Goal: Task Accomplishment & Management: Use online tool/utility

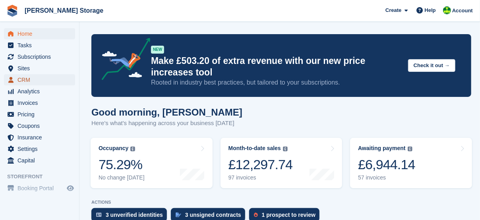
click at [27, 78] on span "CRM" at bounding box center [41, 79] width 48 height 11
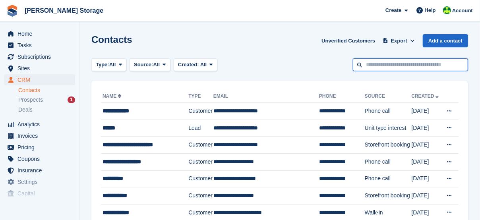
click at [394, 65] on input "text" at bounding box center [410, 64] width 115 height 13
type input "****"
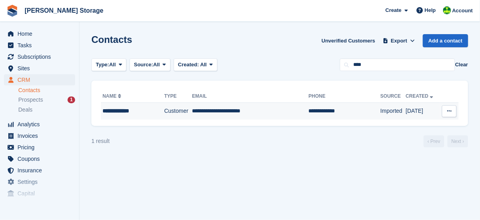
click at [224, 107] on td "**********" at bounding box center [250, 111] width 116 height 17
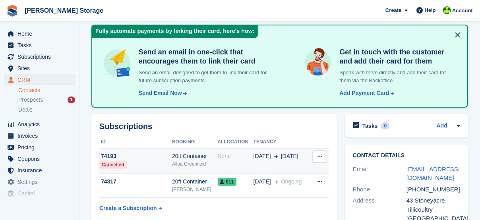
scroll to position [106, 0]
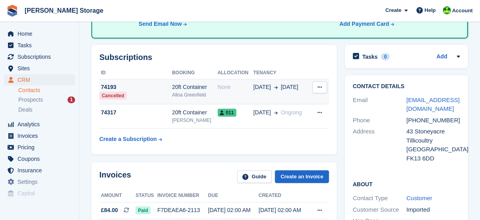
click at [274, 87] on div "11 Mar 3 Sep" at bounding box center [281, 87] width 56 height 8
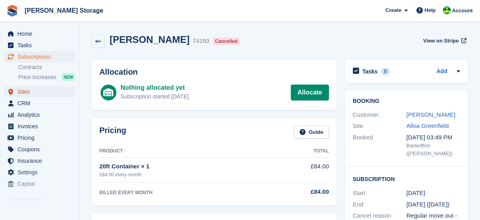
click at [29, 93] on span "Sites" at bounding box center [41, 91] width 48 height 11
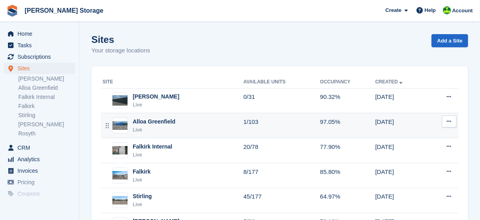
click at [162, 122] on div "Alloa Greenfield" at bounding box center [154, 122] width 43 height 8
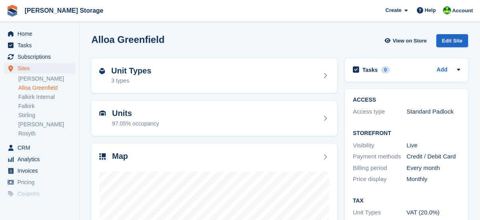
scroll to position [106, 0]
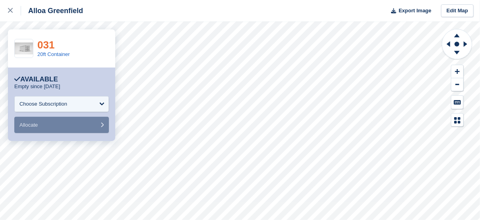
click at [45, 45] on link "031" at bounding box center [45, 45] width 17 height 12
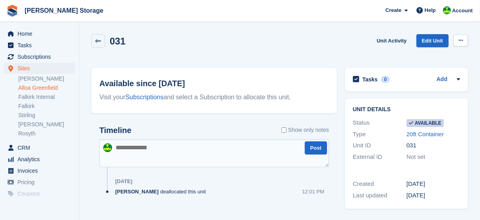
click at [460, 41] on icon at bounding box center [460, 40] width 4 height 5
click at [310, 43] on div "031 Unit Activity Edit Unit Make unavailable Delete unit" at bounding box center [279, 45] width 377 height 23
click at [393, 40] on link "Unit Activity" at bounding box center [391, 40] width 36 height 13
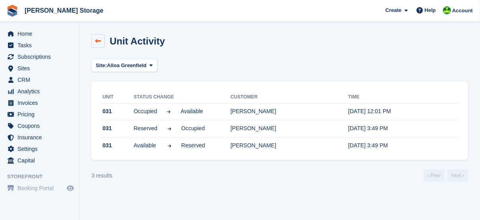
click at [101, 40] on link at bounding box center [98, 41] width 14 height 14
